Goal: Transaction & Acquisition: Purchase product/service

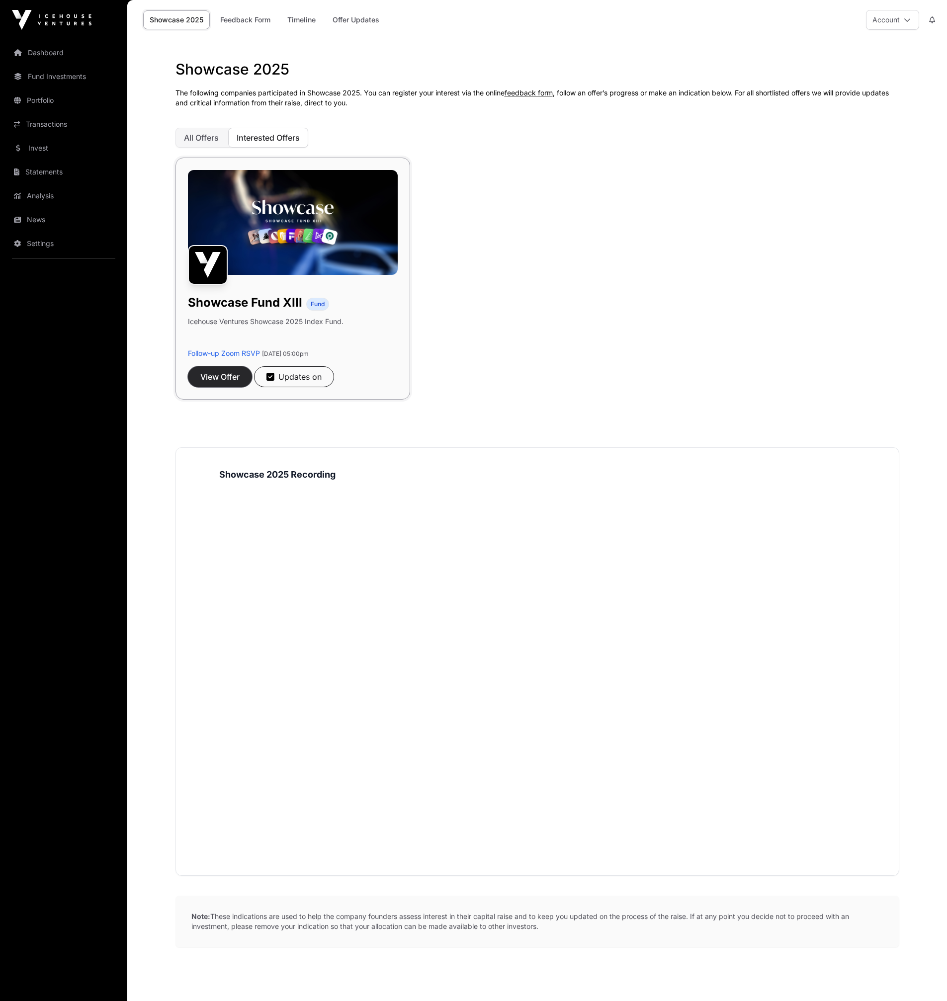
click at [223, 381] on span "View Offer" at bounding box center [219, 377] width 39 height 12
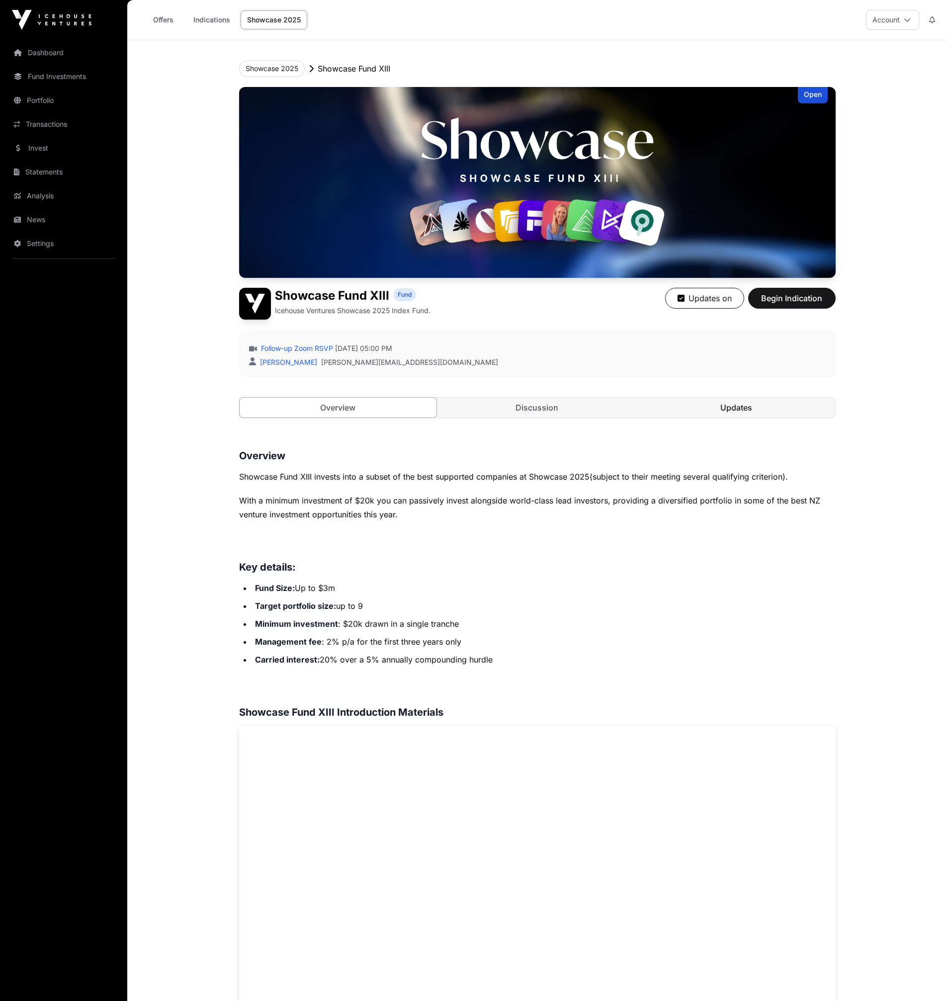
click at [722, 412] on link "Updates" at bounding box center [736, 408] width 197 height 20
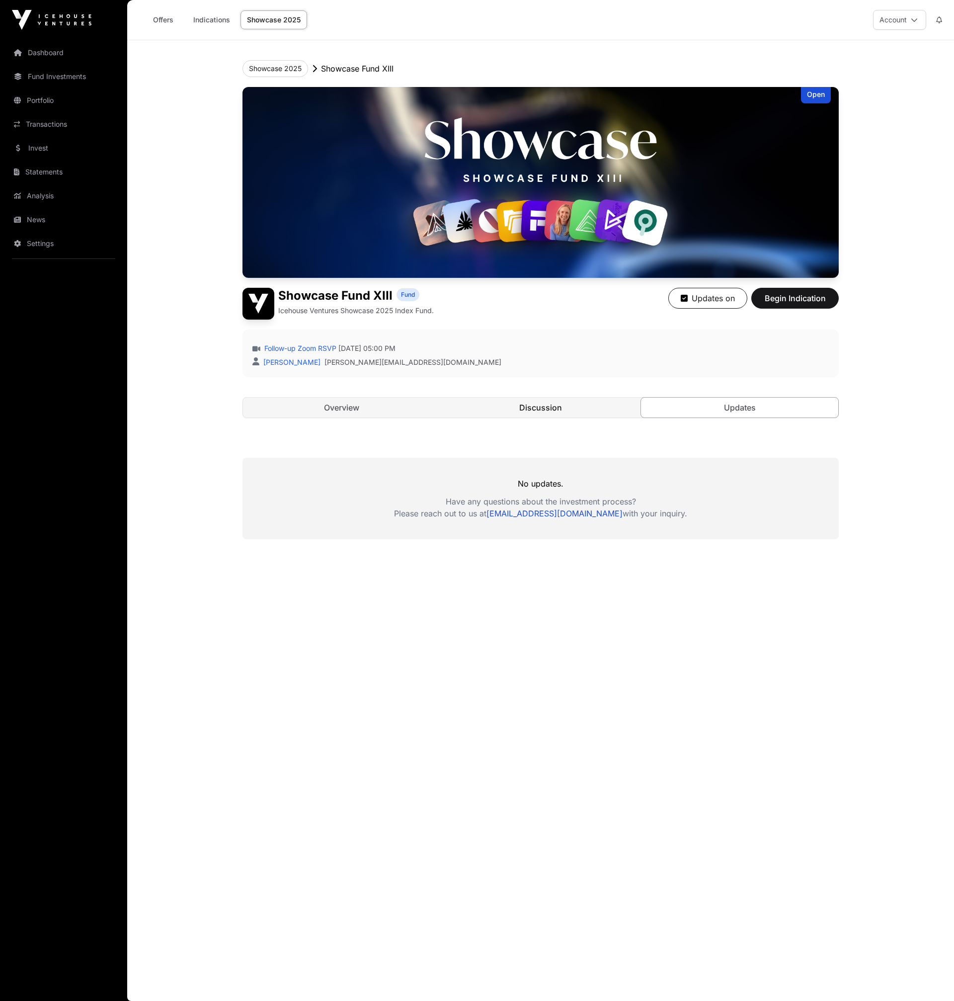
click at [580, 405] on link "Discussion" at bounding box center [540, 408] width 197 height 20
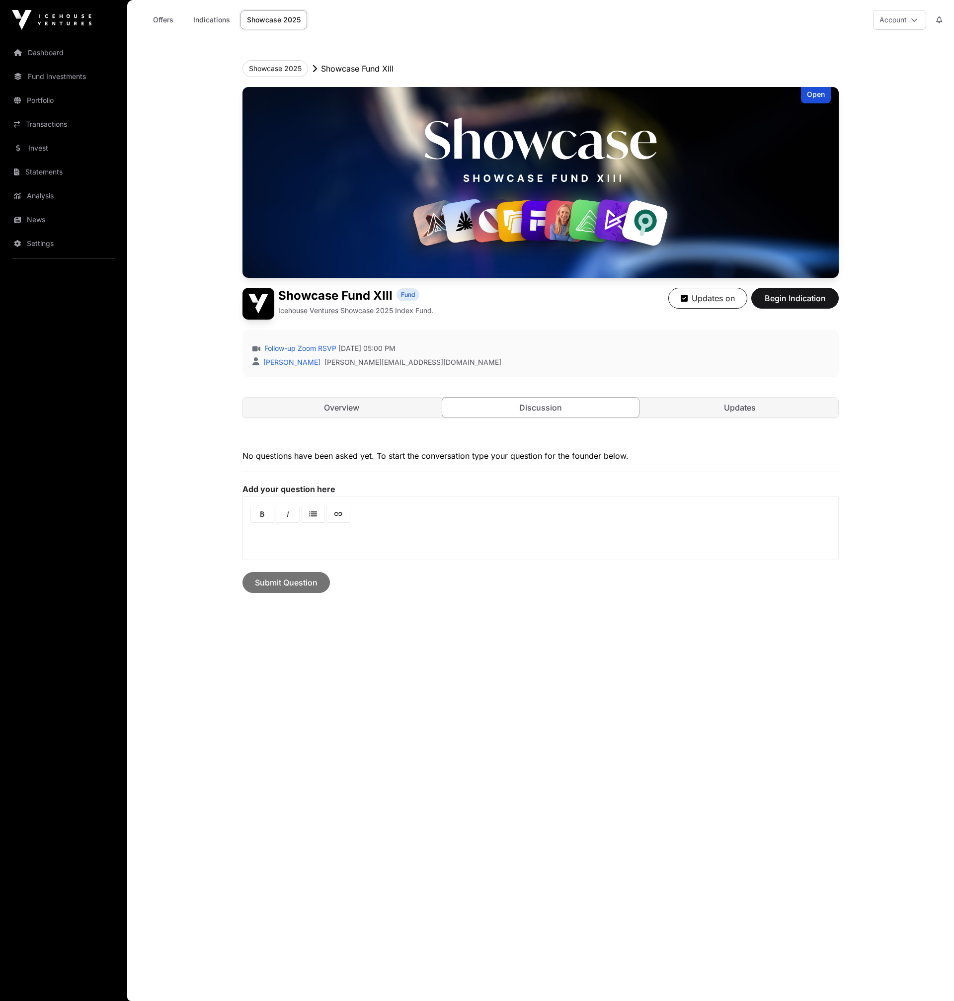
click at [388, 405] on link "Overview" at bounding box center [341, 408] width 197 height 20
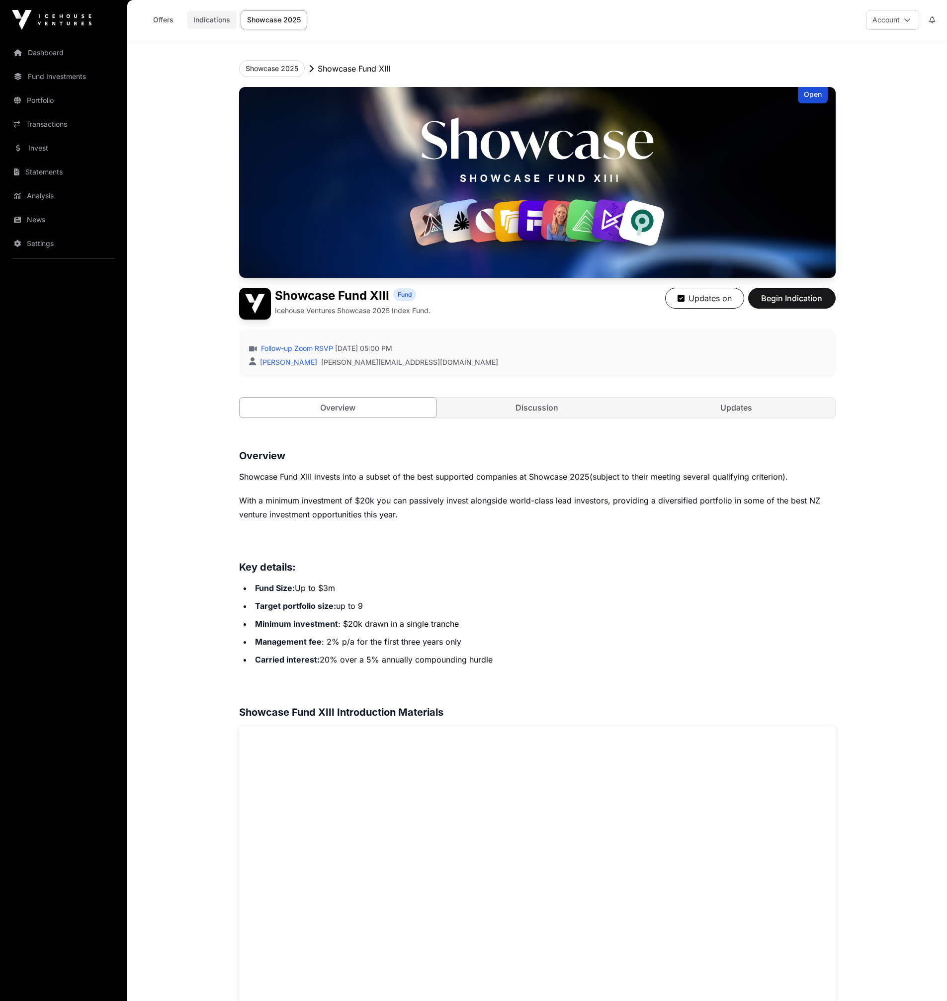
click at [224, 21] on link "Indications" at bounding box center [212, 19] width 50 height 19
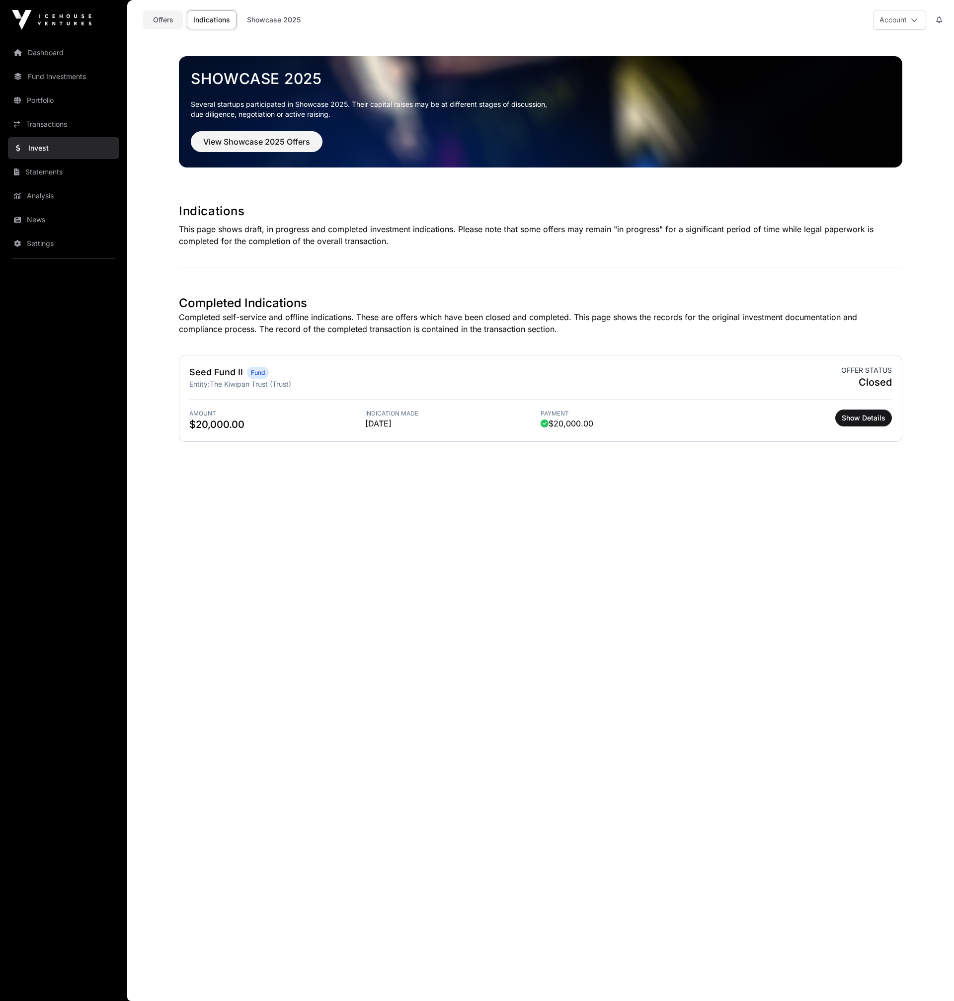
click at [161, 19] on link "Offers" at bounding box center [163, 19] width 40 height 19
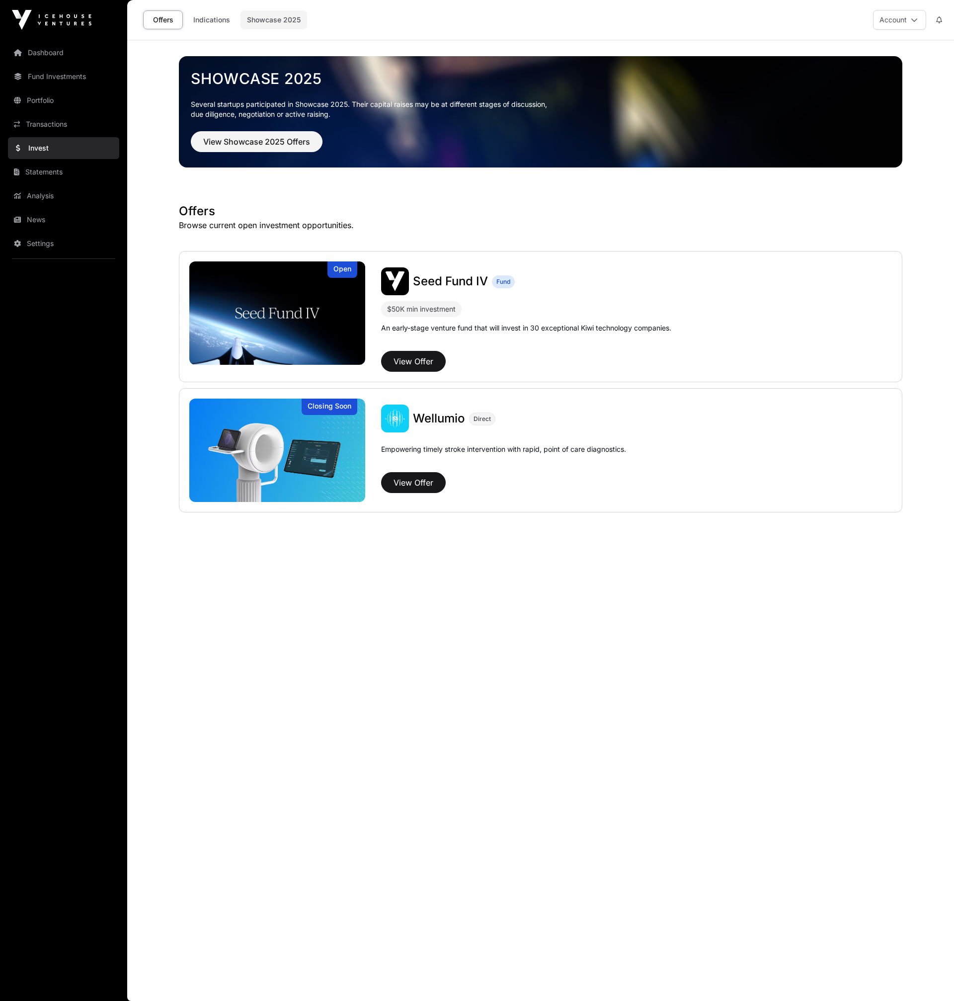
click at [273, 19] on link "Showcase 2025" at bounding box center [273, 19] width 67 height 19
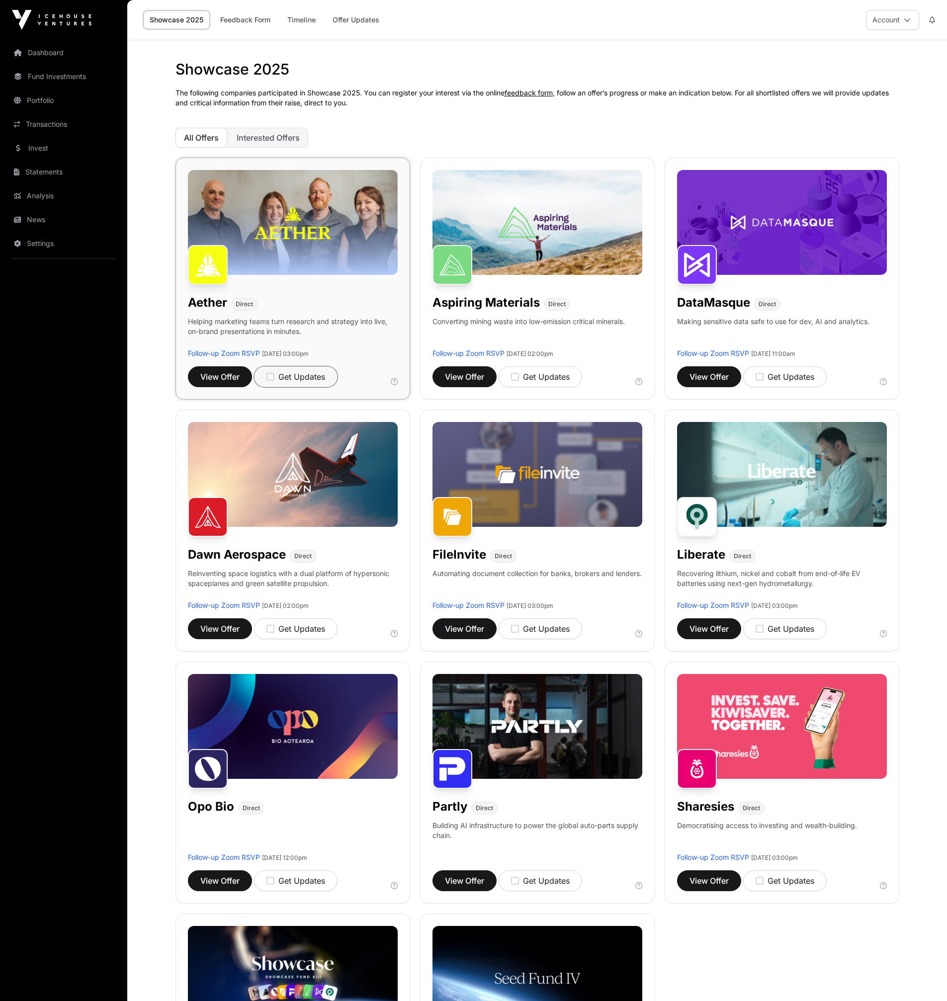
click at [270, 376] on icon "button" at bounding box center [270, 376] width 8 height 9
click at [761, 378] on icon "button" at bounding box center [759, 376] width 8 height 9
click at [515, 880] on icon "button" at bounding box center [515, 880] width 8 height 9
click at [475, 880] on span "View Offer" at bounding box center [464, 881] width 39 height 12
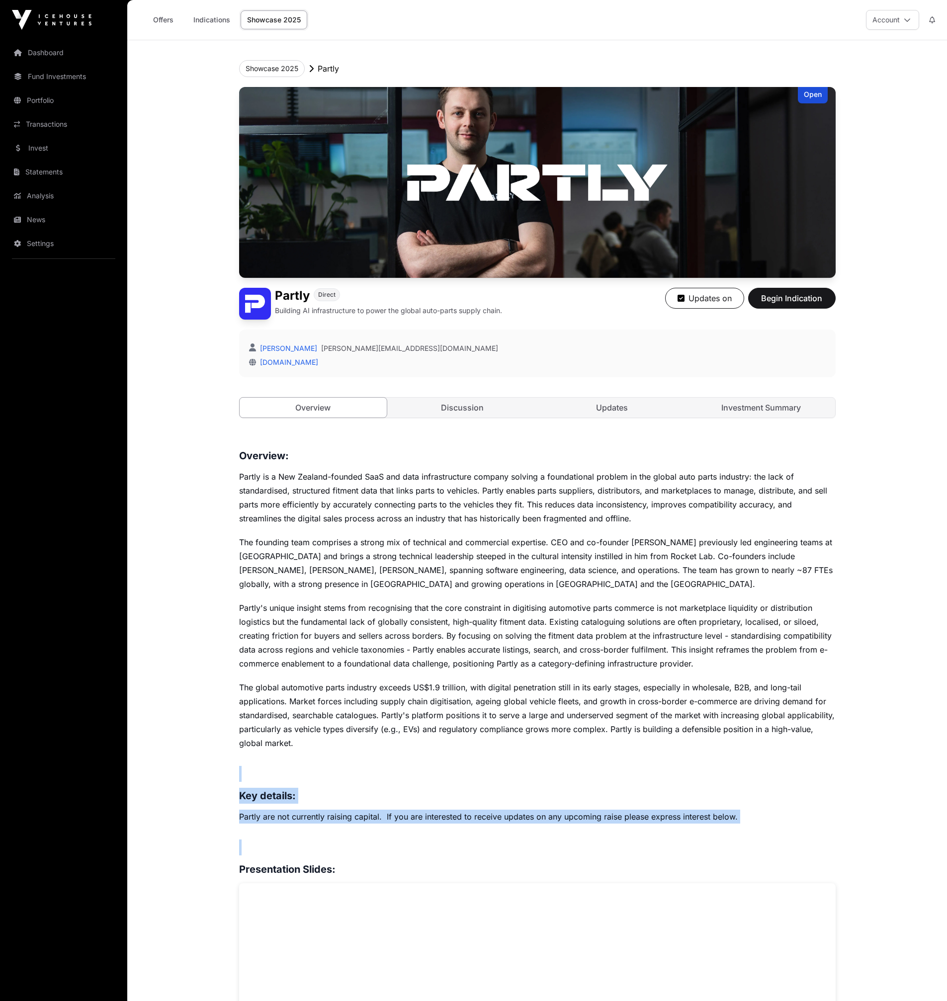
drag, startPoint x: 538, startPoint y: 766, endPoint x: 599, endPoint y: 826, distance: 85.7
drag, startPoint x: 599, startPoint y: 826, endPoint x: 592, endPoint y: 803, distance: 24.4
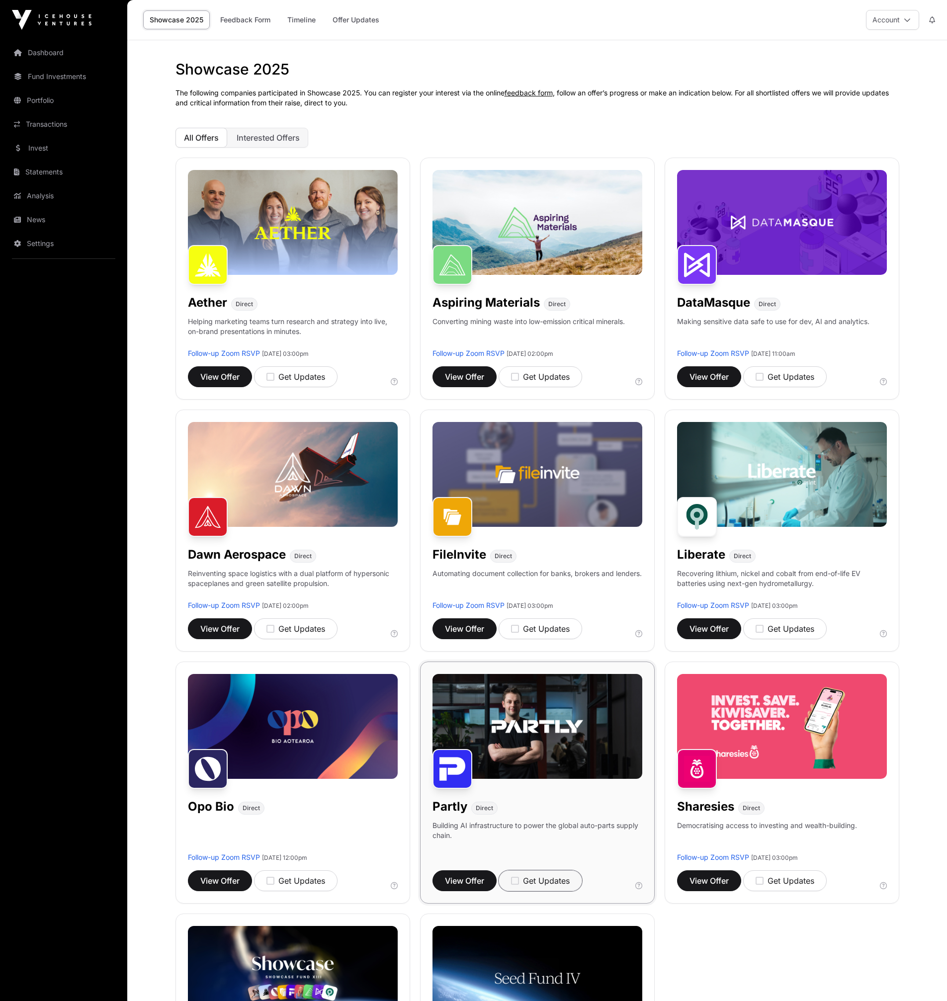
click at [520, 878] on div "Get Updates" at bounding box center [540, 881] width 59 height 12
click at [758, 883] on icon "button" at bounding box center [759, 880] width 8 height 9
click at [717, 880] on span "View Offer" at bounding box center [708, 881] width 39 height 12
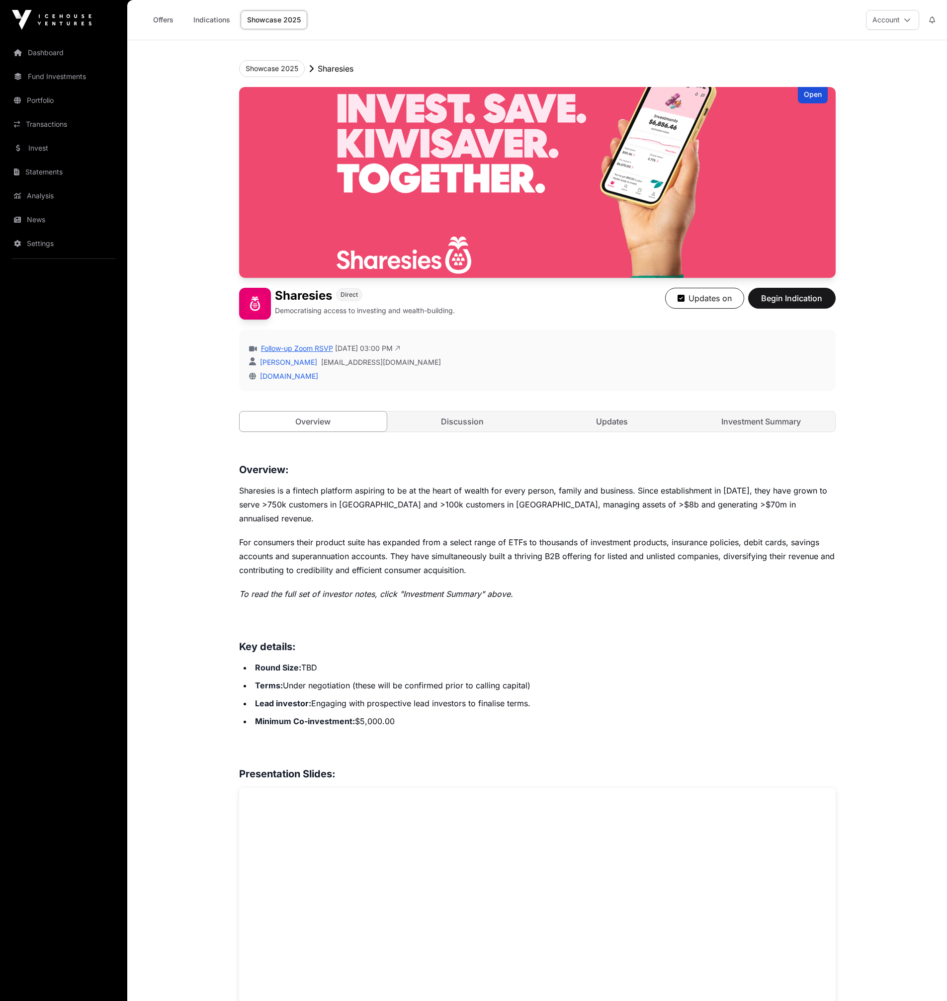
click at [320, 347] on link "Follow-up Zoom RSVP" at bounding box center [296, 348] width 74 height 10
click at [460, 428] on link "Discussion" at bounding box center [463, 421] width 148 height 20
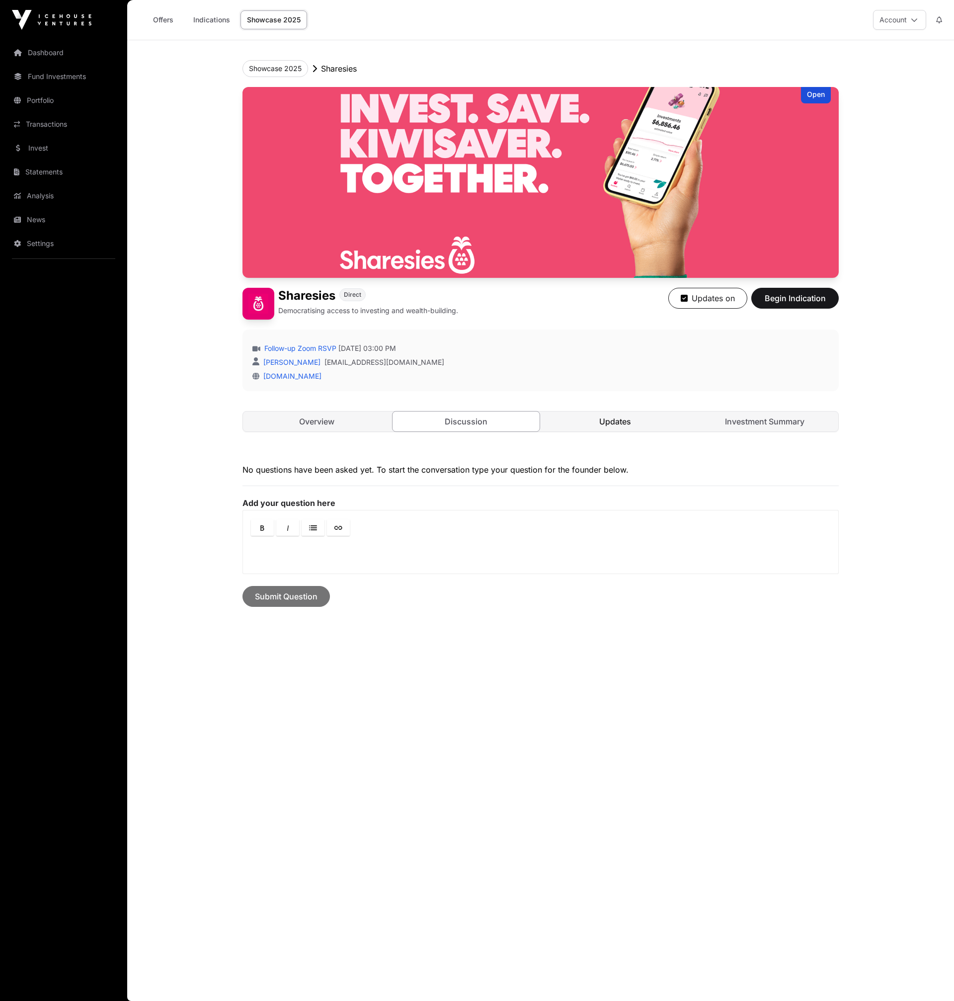
click at [647, 419] on link "Updates" at bounding box center [616, 421] width 148 height 20
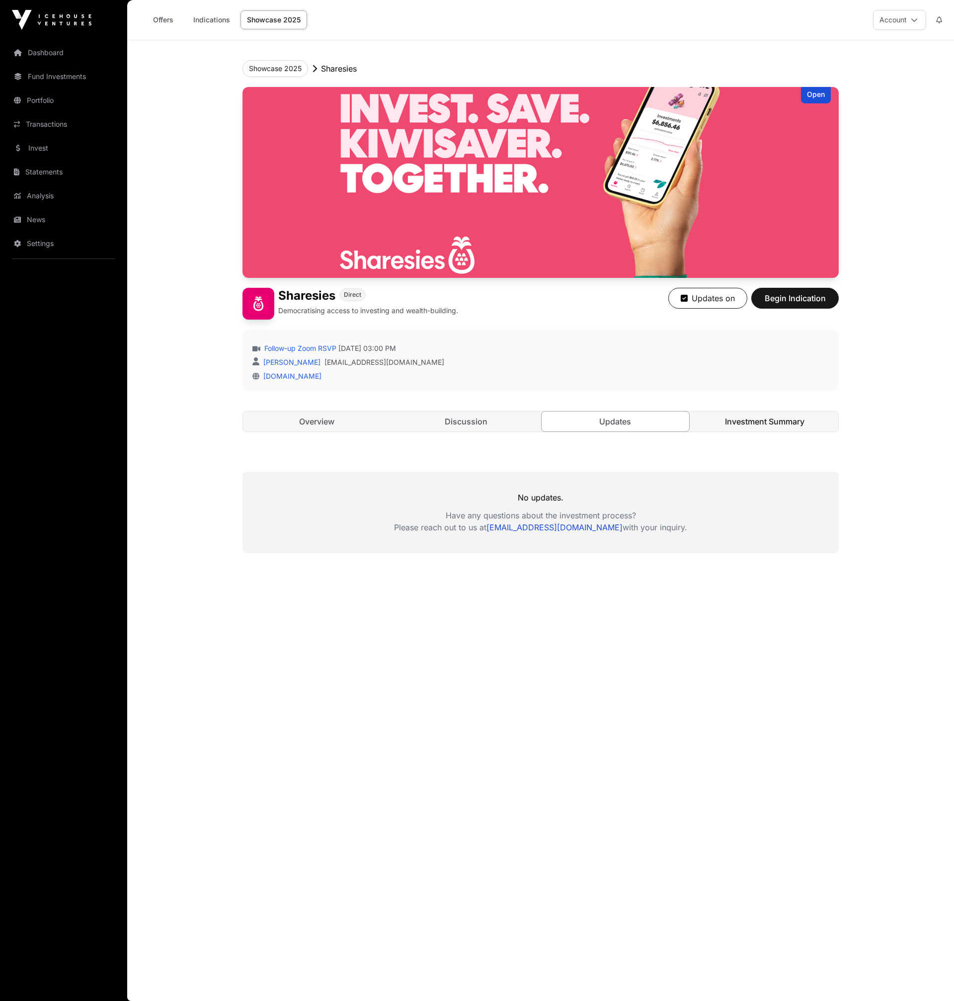
click at [749, 418] on link "Investment Summary" at bounding box center [765, 421] width 148 height 20
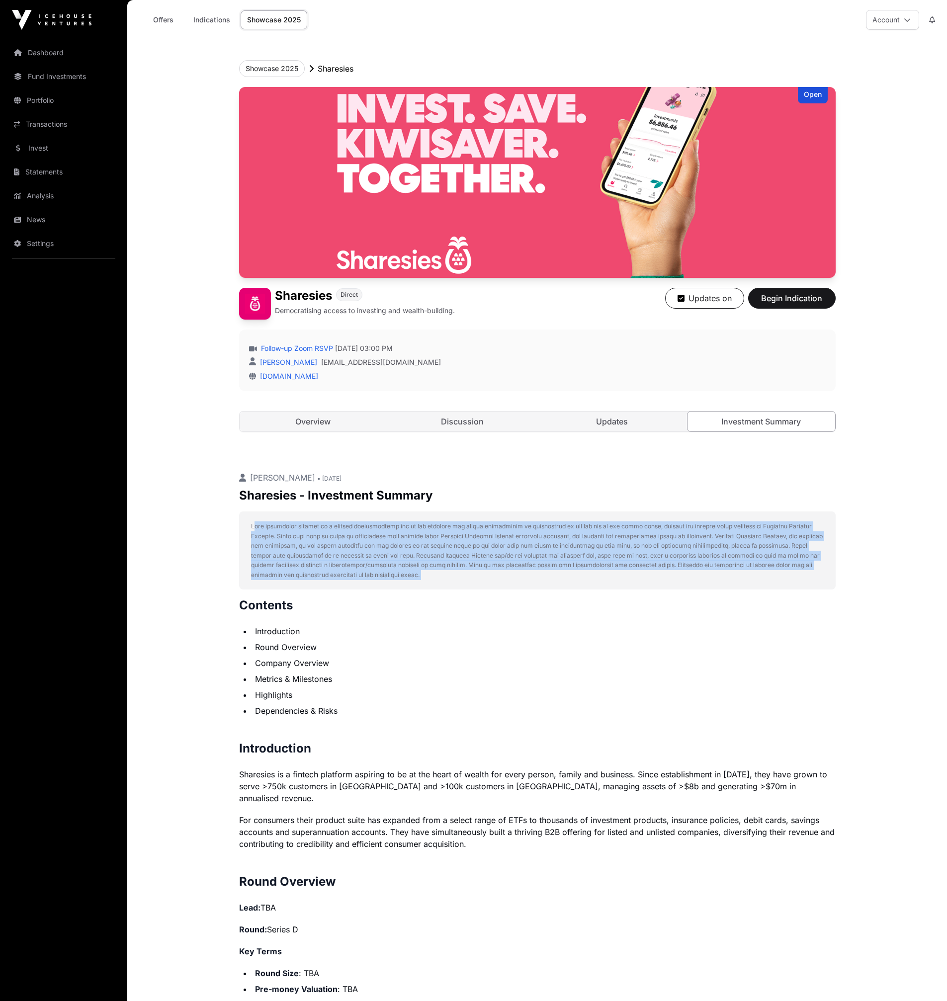
drag, startPoint x: 488, startPoint y: 519, endPoint x: 534, endPoint y: 607, distance: 98.7
click at [534, 607] on h2 "Contents" at bounding box center [537, 605] width 596 height 16
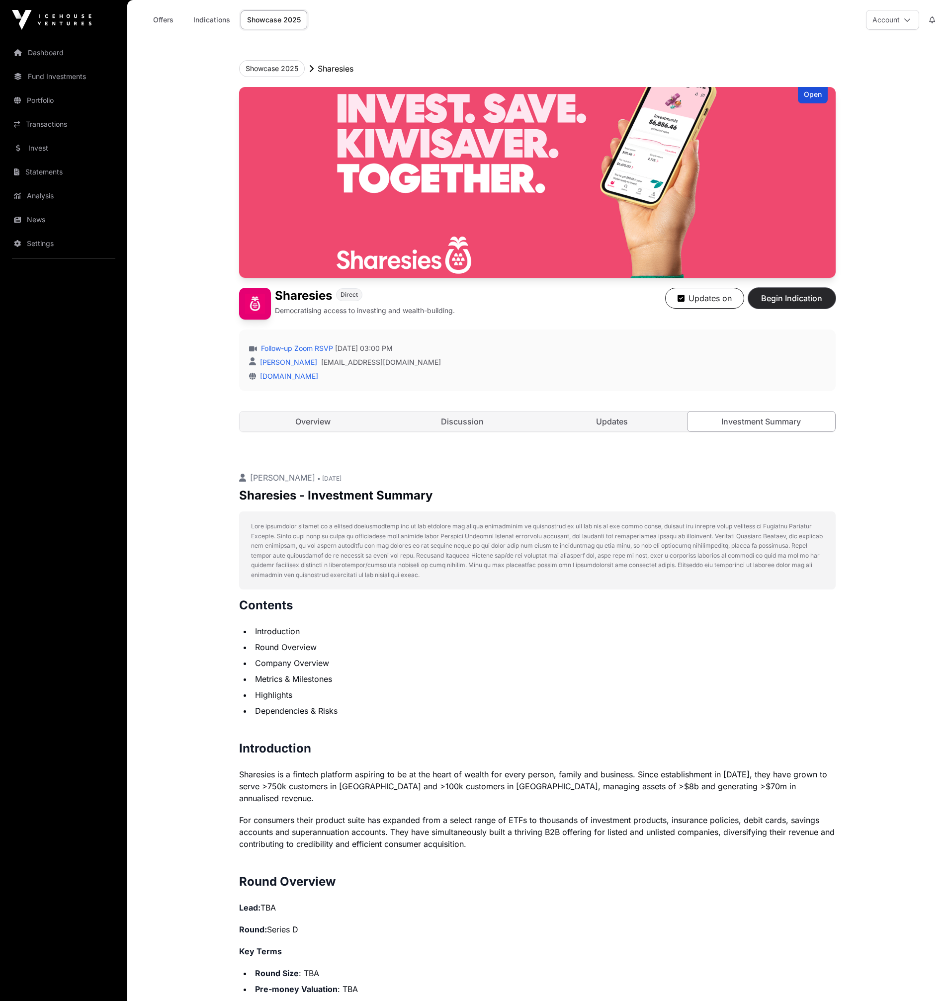
click at [780, 301] on span "Begin Indication" at bounding box center [791, 298] width 63 height 12
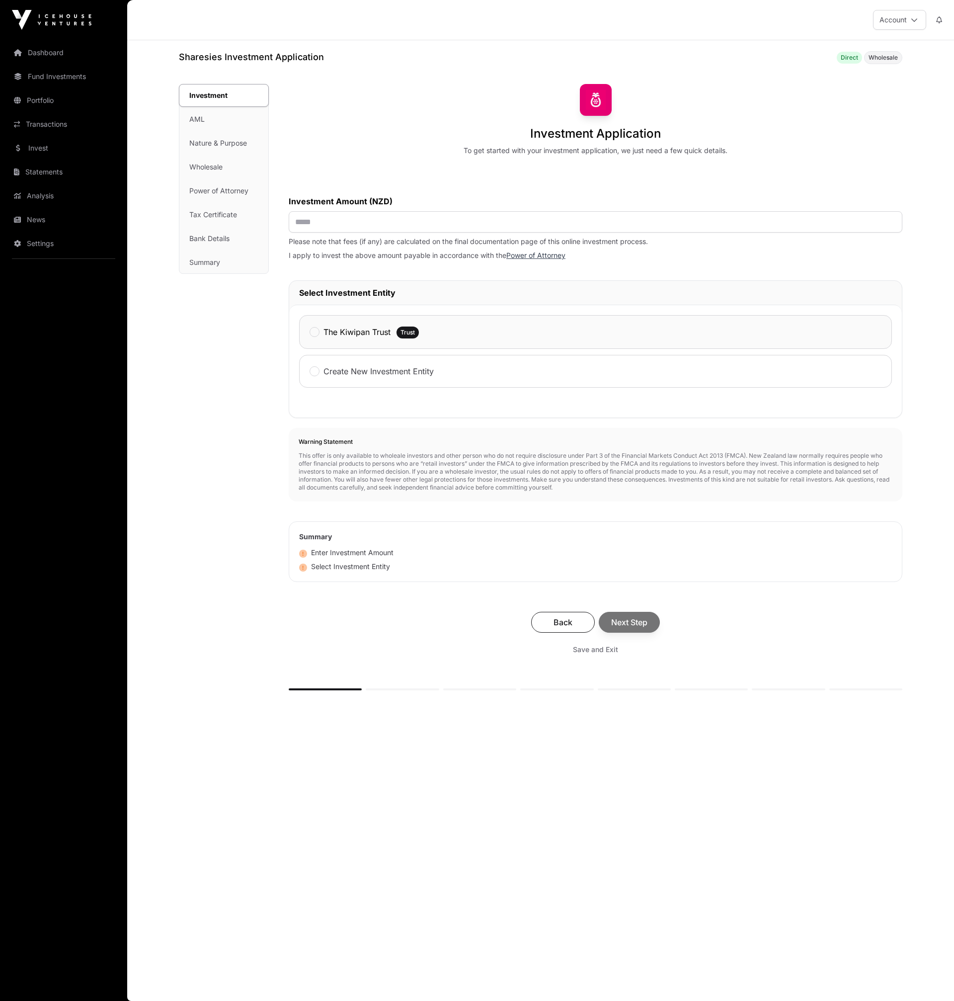
click at [377, 332] on label "The Kiwipan Trust" at bounding box center [356, 332] width 67 height 12
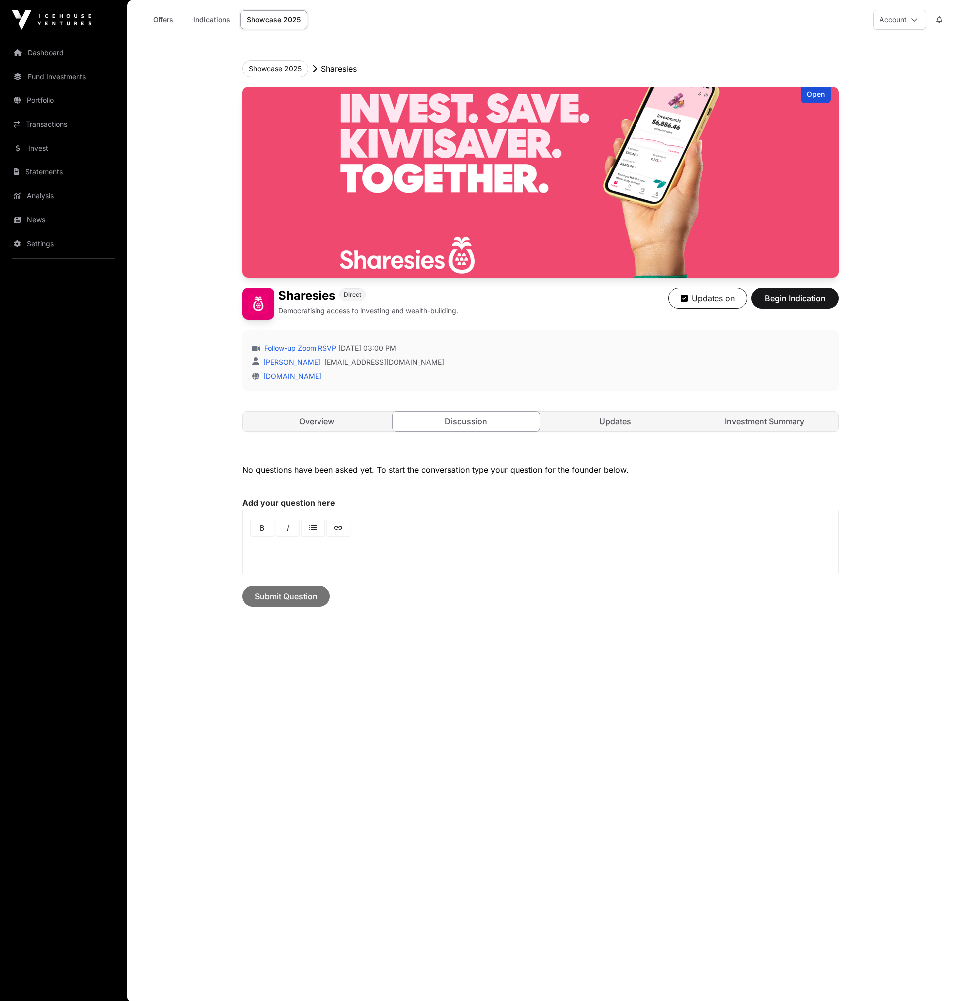
click at [292, 27] on link "Showcase 2025" at bounding box center [273, 19] width 67 height 19
click at [286, 65] on button "Showcase 2025" at bounding box center [275, 68] width 66 height 17
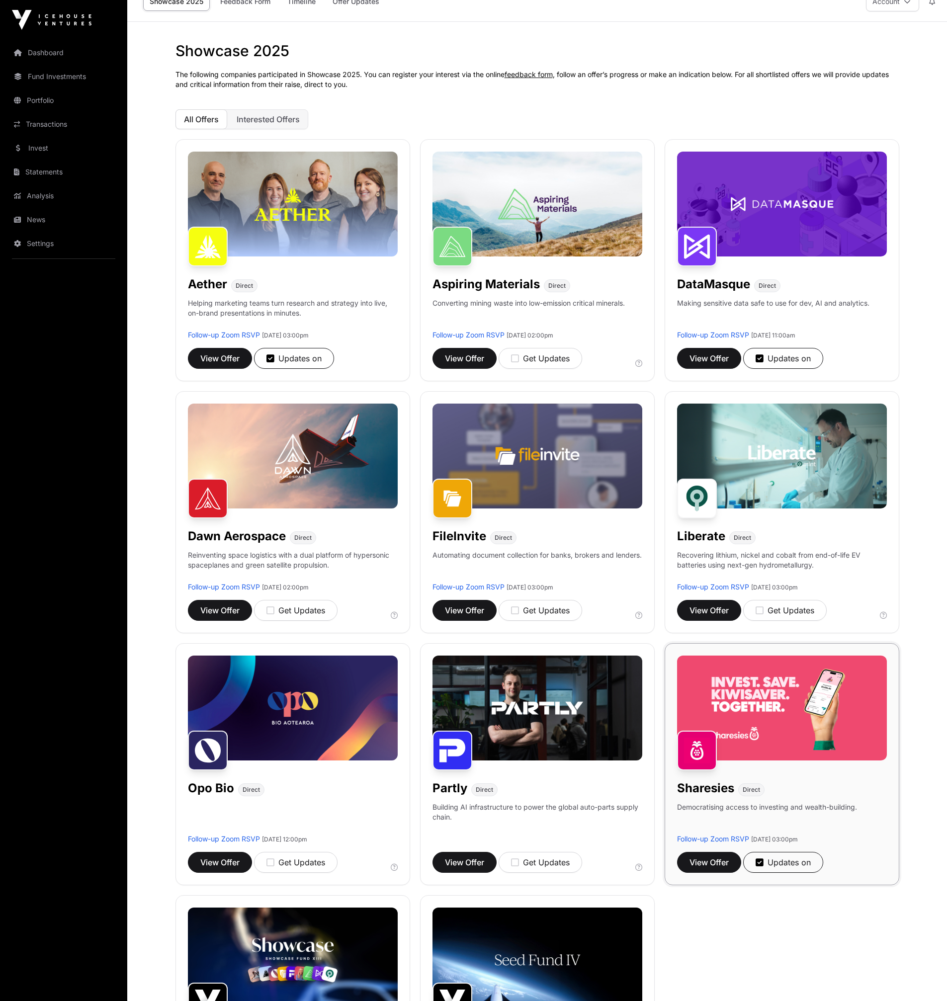
scroll to position [16, 0]
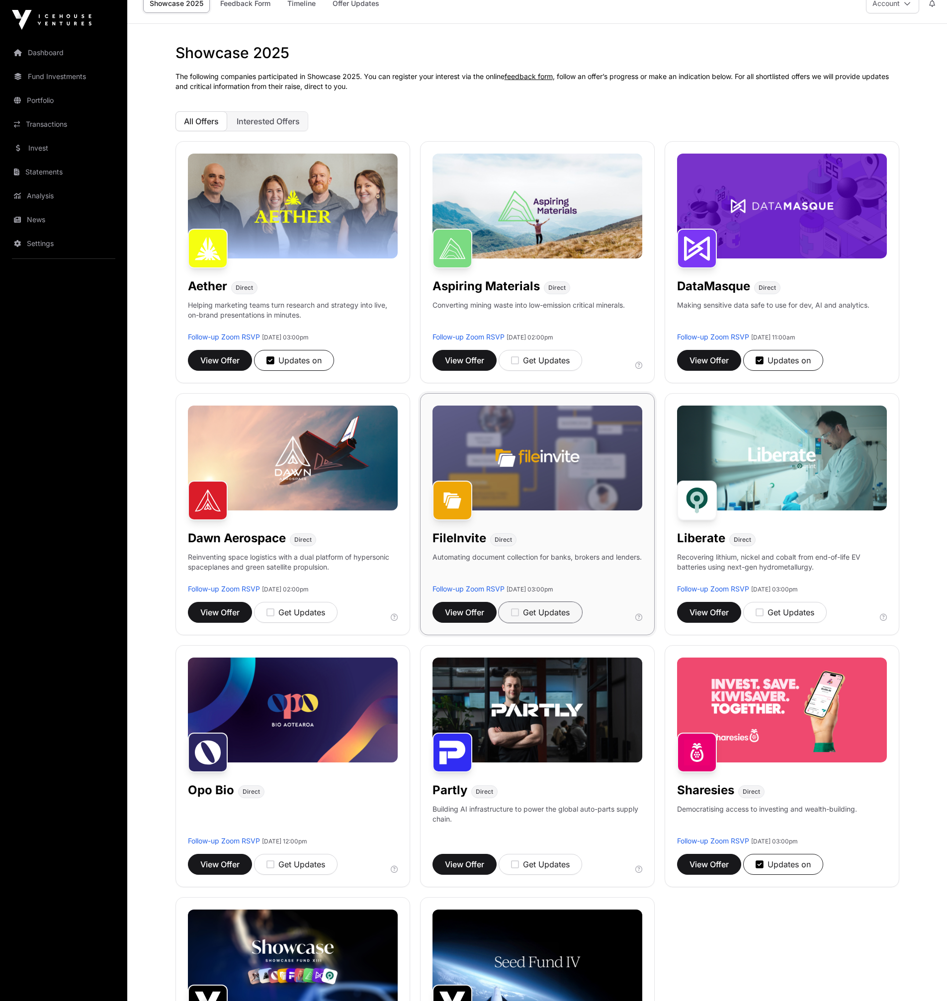
click at [517, 612] on icon "button" at bounding box center [515, 612] width 8 height 9
click at [474, 613] on span "View Offer" at bounding box center [464, 612] width 39 height 12
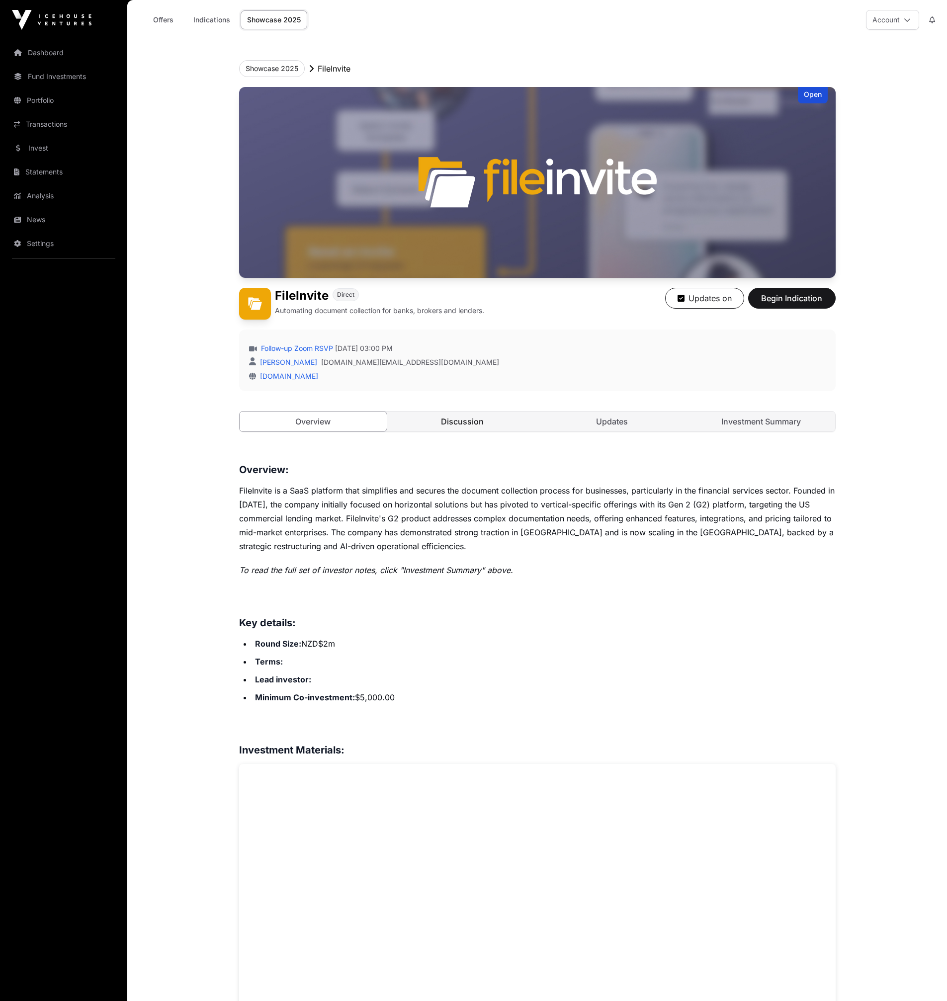
click at [448, 425] on link "Discussion" at bounding box center [463, 421] width 148 height 20
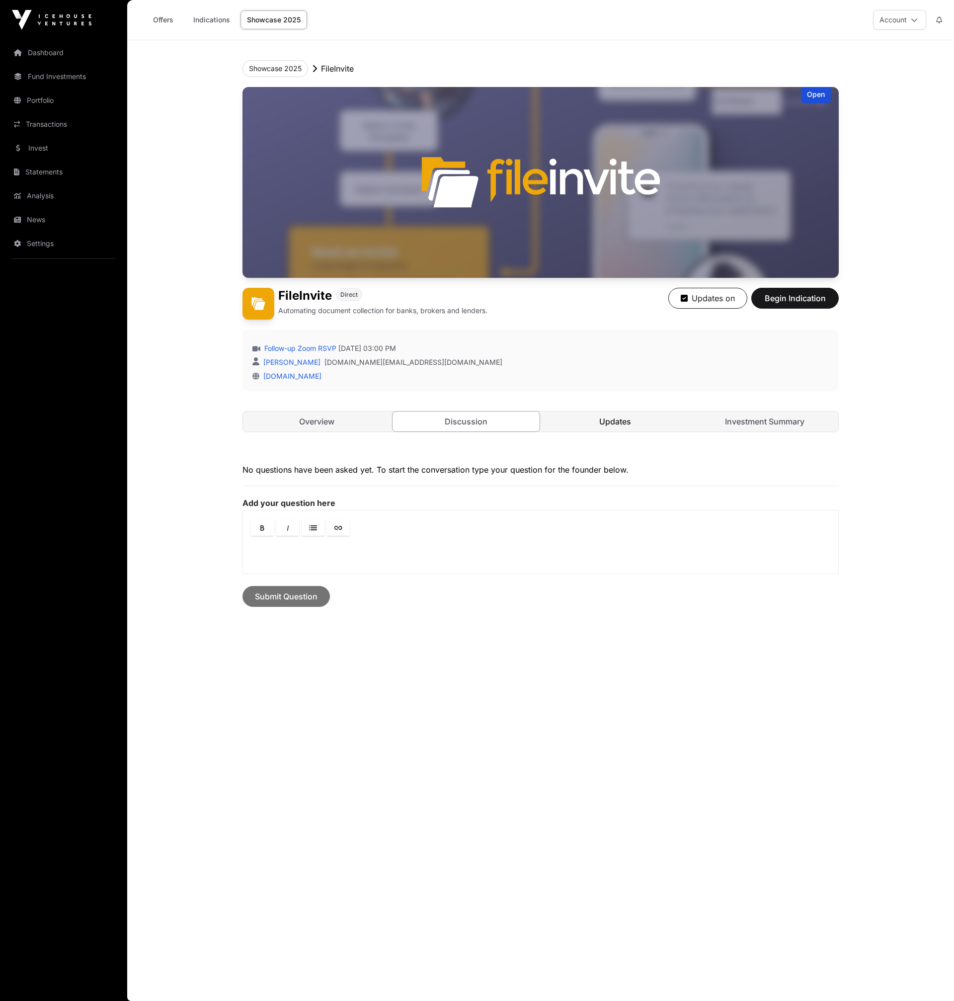
click at [585, 425] on link "Updates" at bounding box center [616, 421] width 148 height 20
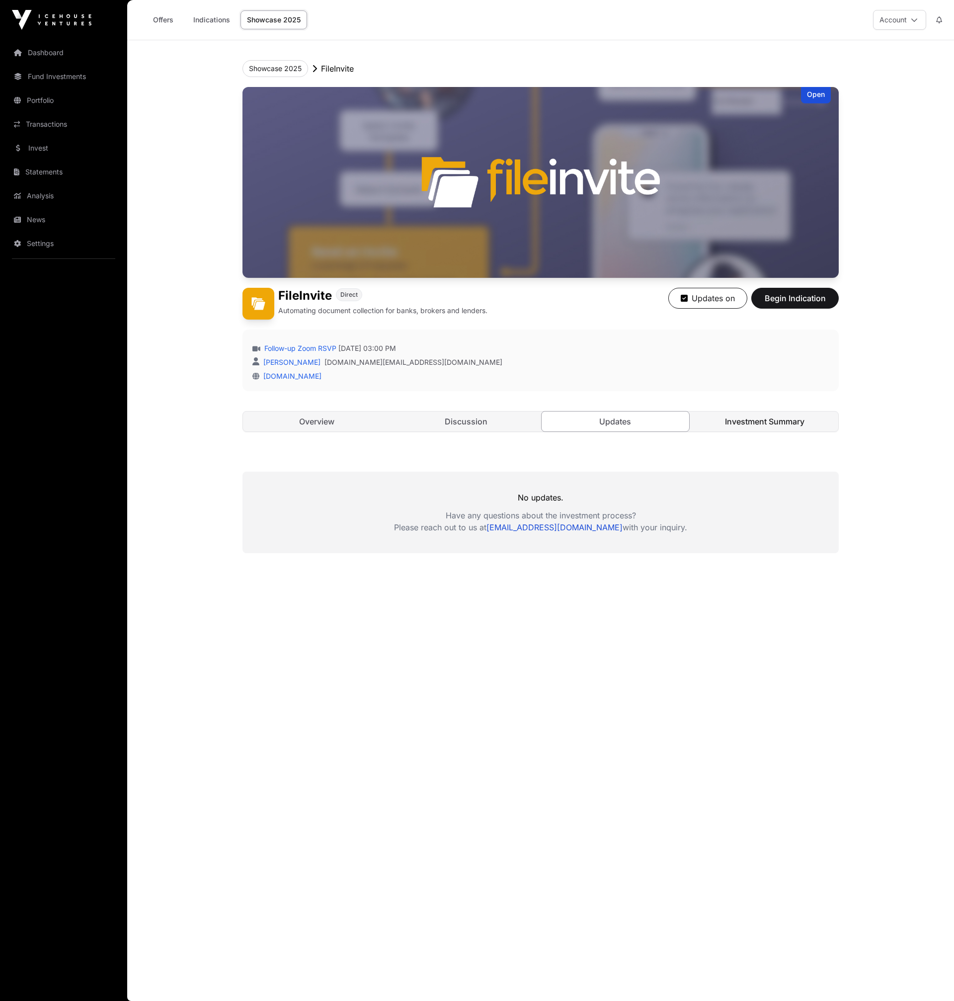
click at [765, 426] on link "Investment Summary" at bounding box center [765, 421] width 148 height 20
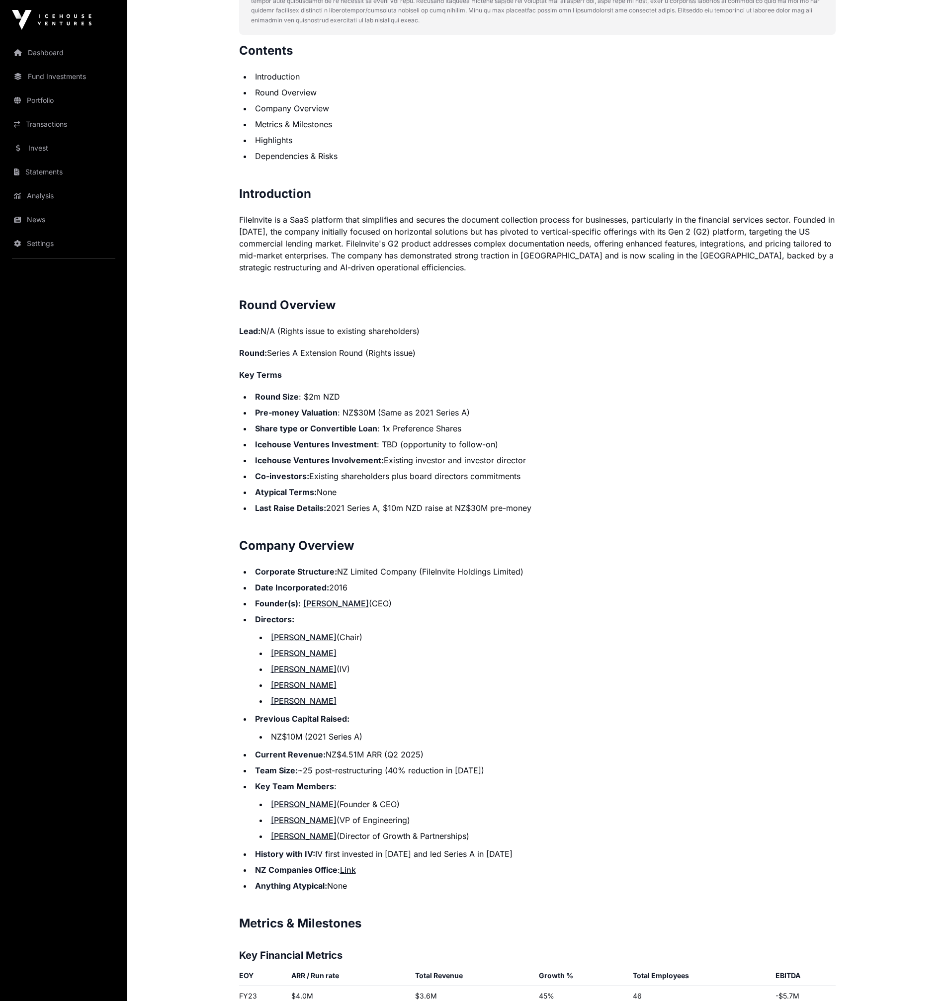
scroll to position [553, 0]
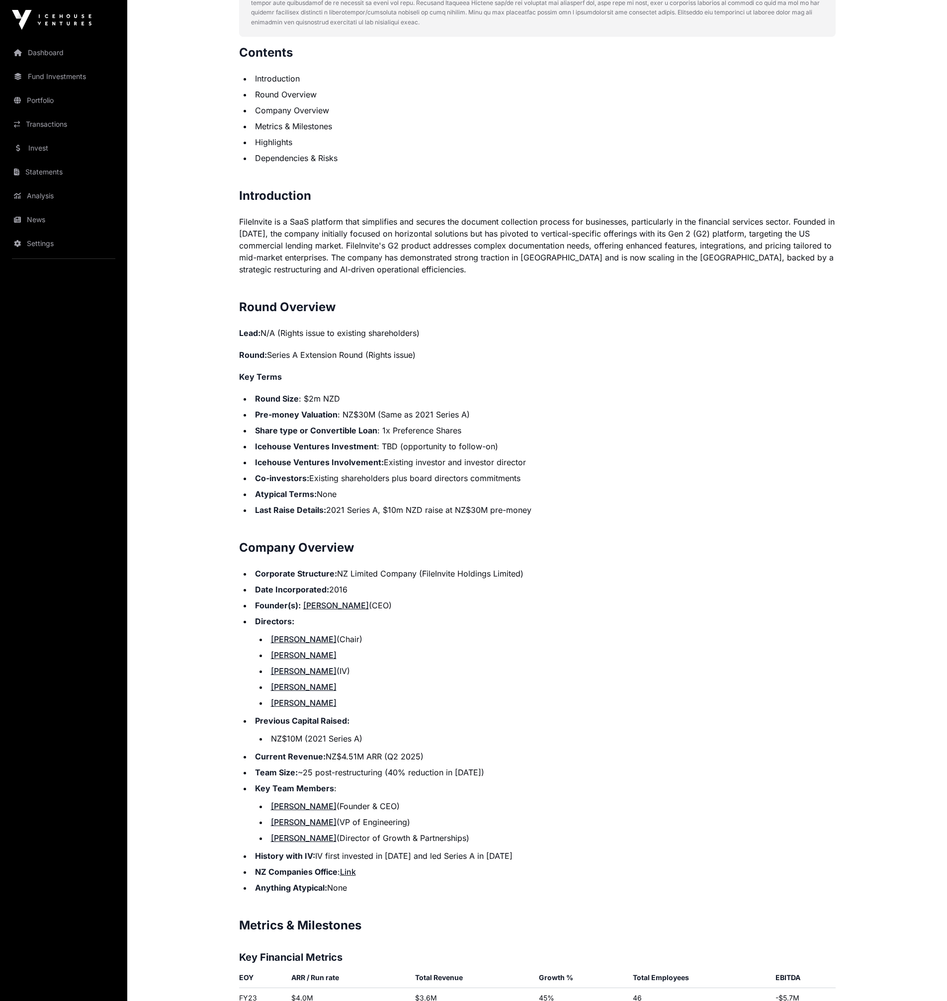
click at [636, 420] on li "Pre-money Valuation : NZ$30M (Same as 2021 Series A)" at bounding box center [543, 414] width 583 height 12
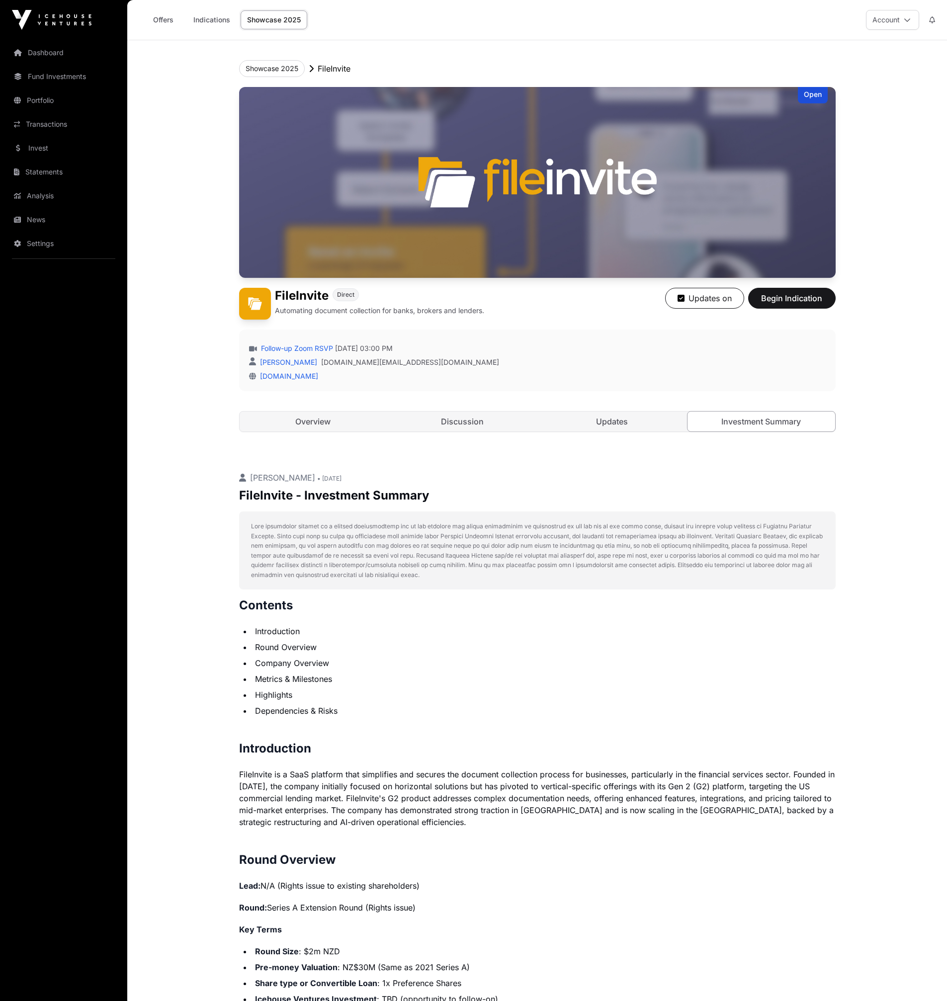
click at [590, 317] on div "FileInvite Direct Automating document collection for banks, brokers and lenders…" at bounding box center [537, 304] width 596 height 32
